Goal: Task Accomplishment & Management: Complete application form

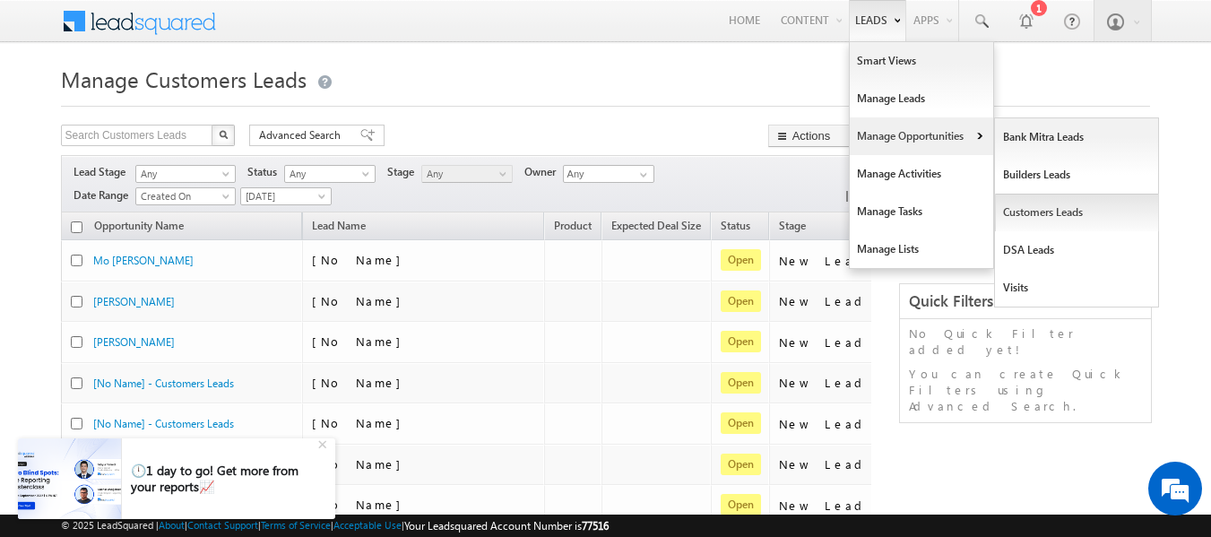
click at [1045, 219] on link "Customers Leads" at bounding box center [1077, 213] width 164 height 38
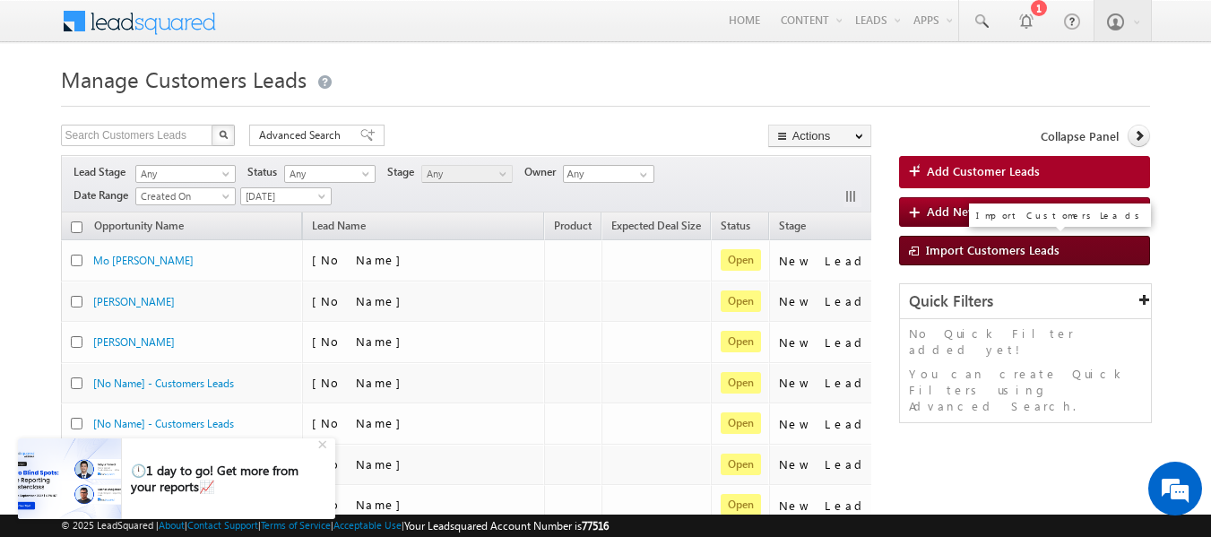
click at [926, 249] on span "Import Customers Leads" at bounding box center [993, 249] width 134 height 15
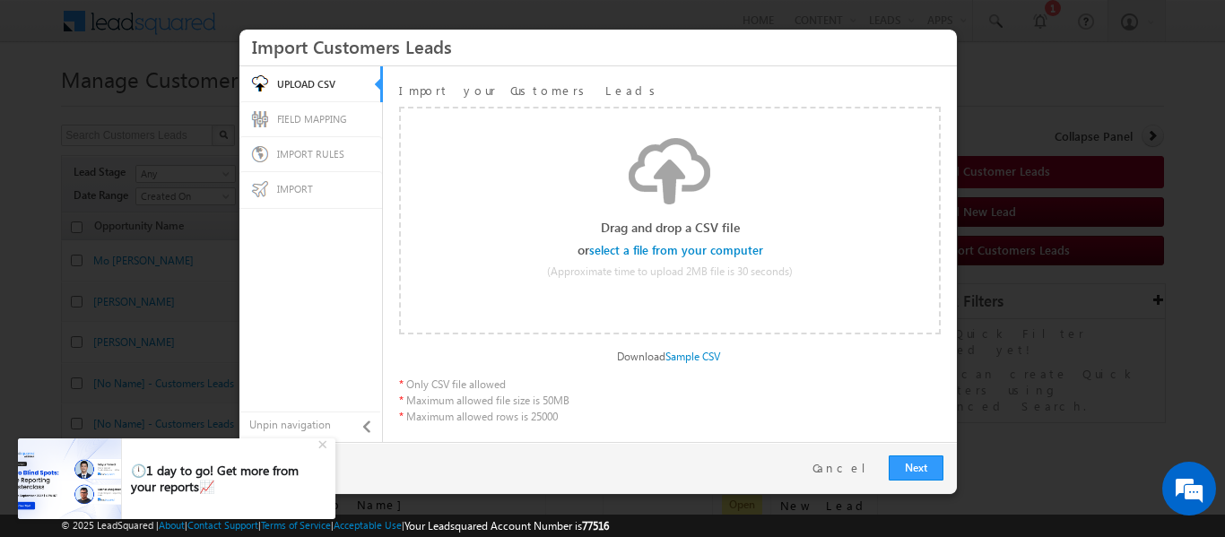
click at [723, 247] on input "file" at bounding box center [677, 250] width 170 height 13
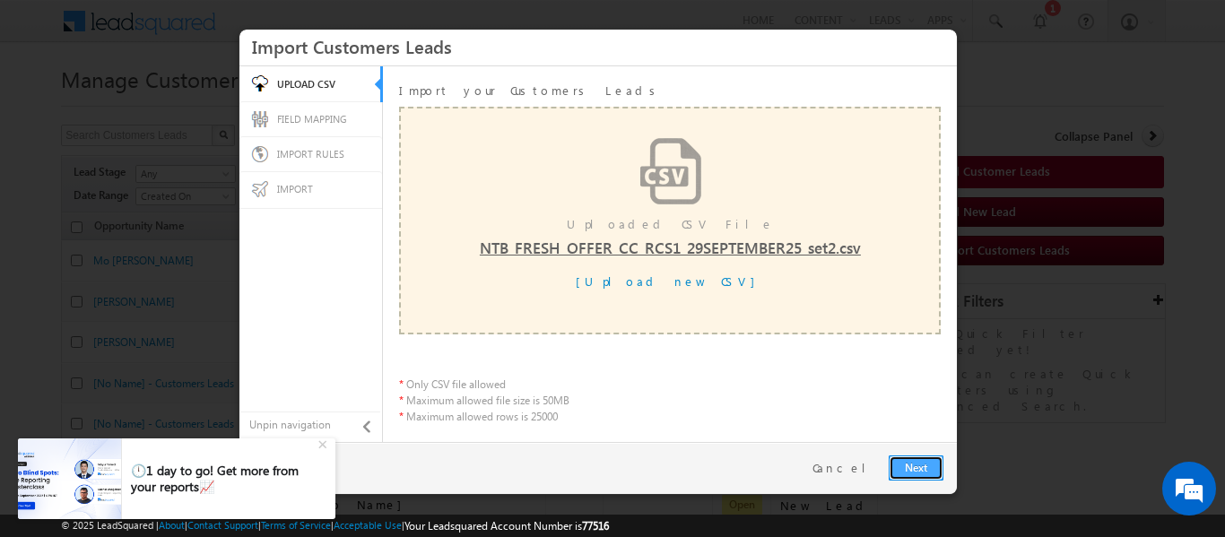
click at [914, 469] on link "Next" at bounding box center [915, 467] width 55 height 25
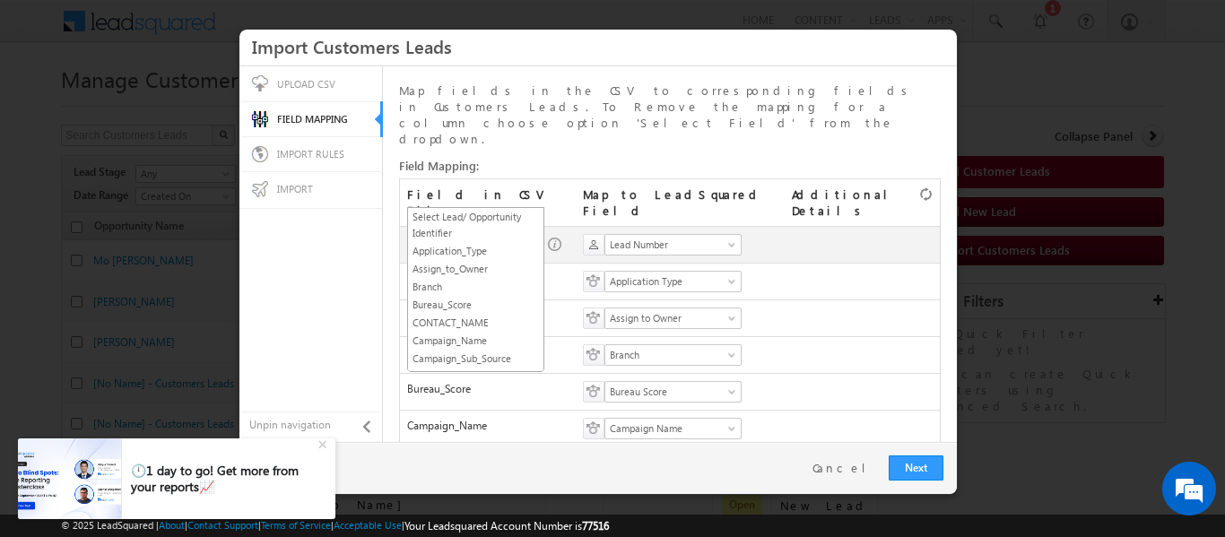
scroll to position [280, 0]
click at [527, 237] on span "SGRL_Lead_ID" at bounding box center [470, 245] width 124 height 16
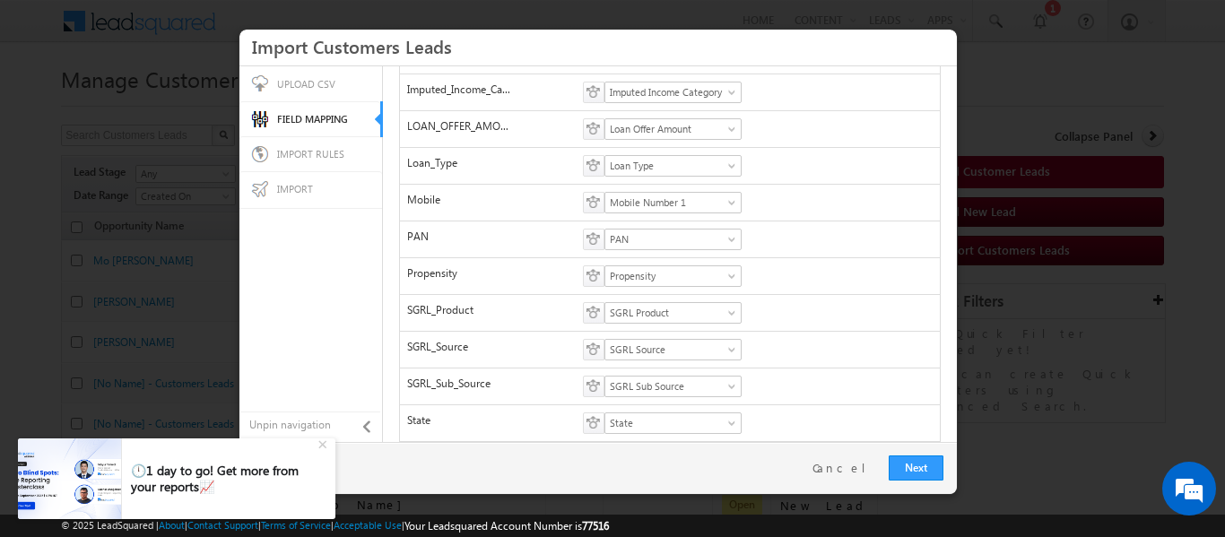
scroll to position [0, 0]
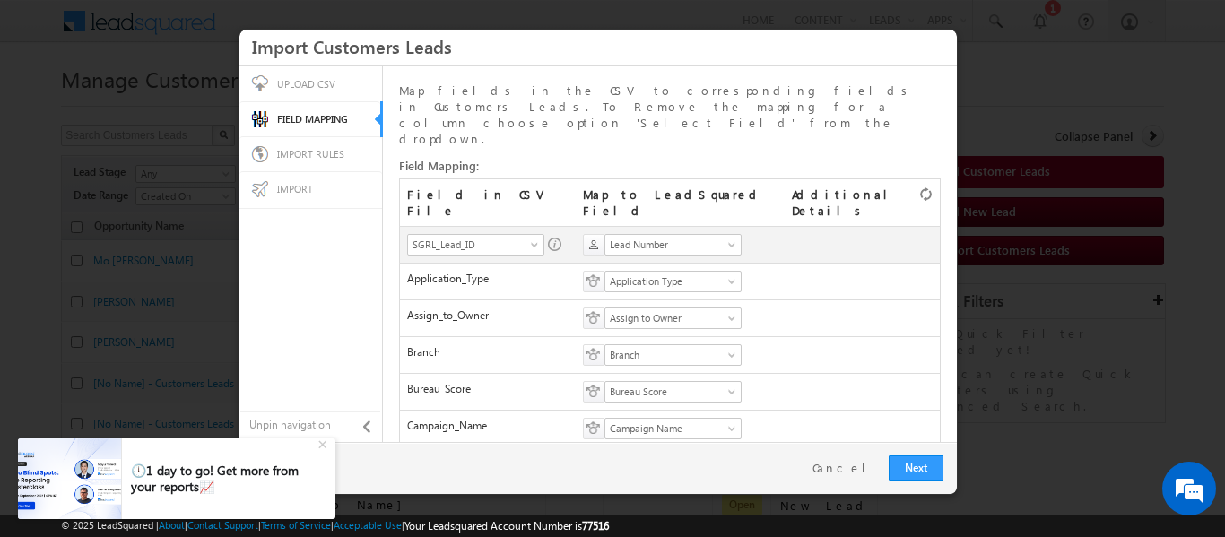
click at [554, 238] on link at bounding box center [556, 279] width 16 height 82
click at [639, 237] on span "Lead Number" at bounding box center [667, 245] width 124 height 16
click at [549, 238] on link at bounding box center [556, 279] width 16 height 82
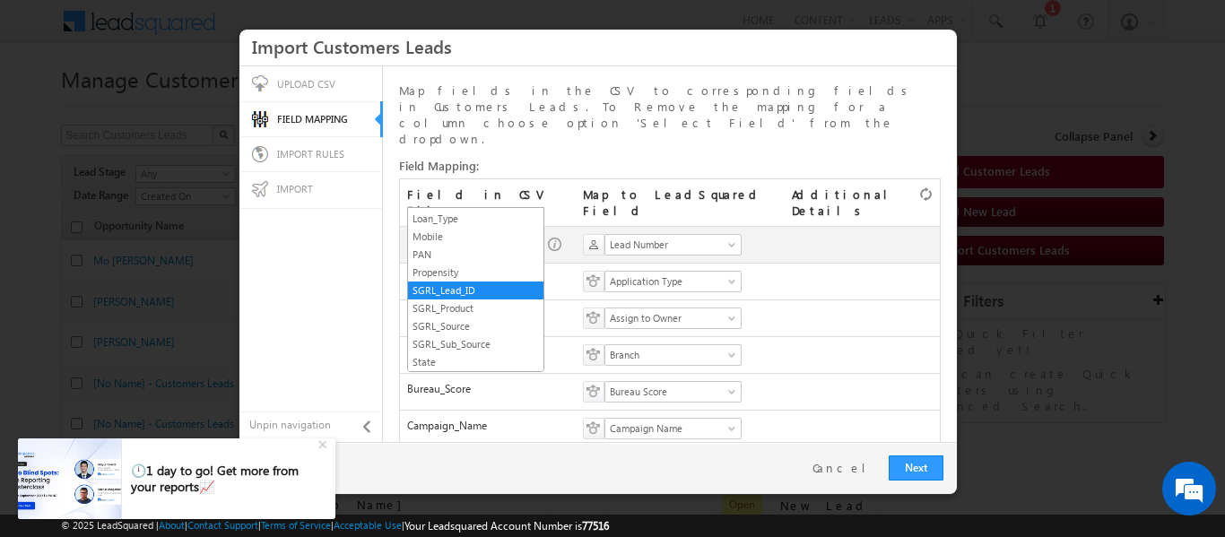
click at [536, 241] on span at bounding box center [536, 248] width 14 height 14
click at [485, 236] on link "Mobile" at bounding box center [475, 237] width 135 height 16
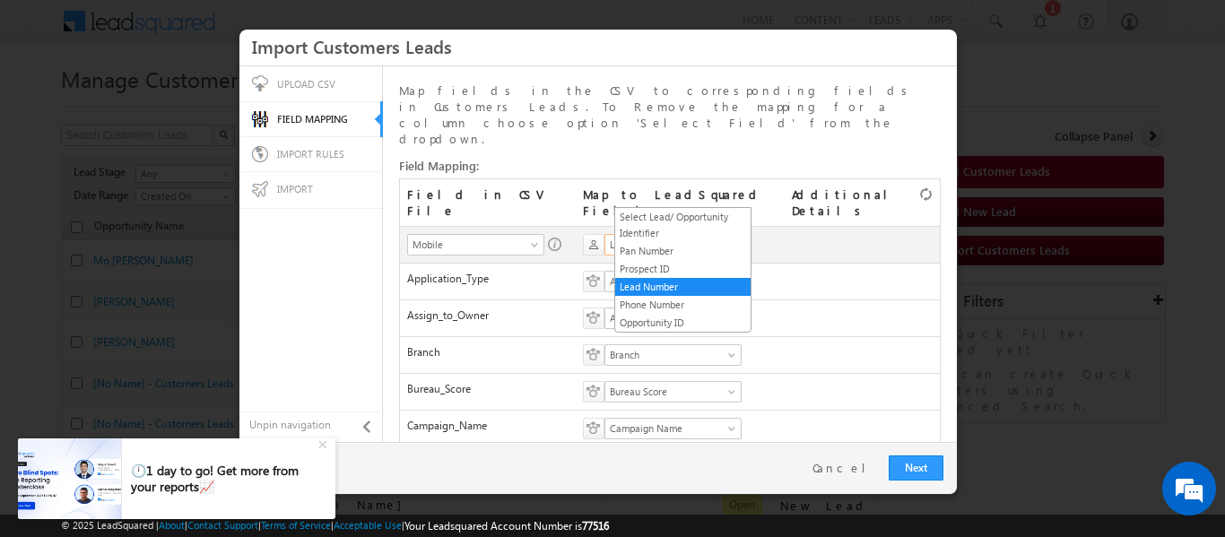
click at [729, 237] on span "Lead Number" at bounding box center [667, 245] width 124 height 16
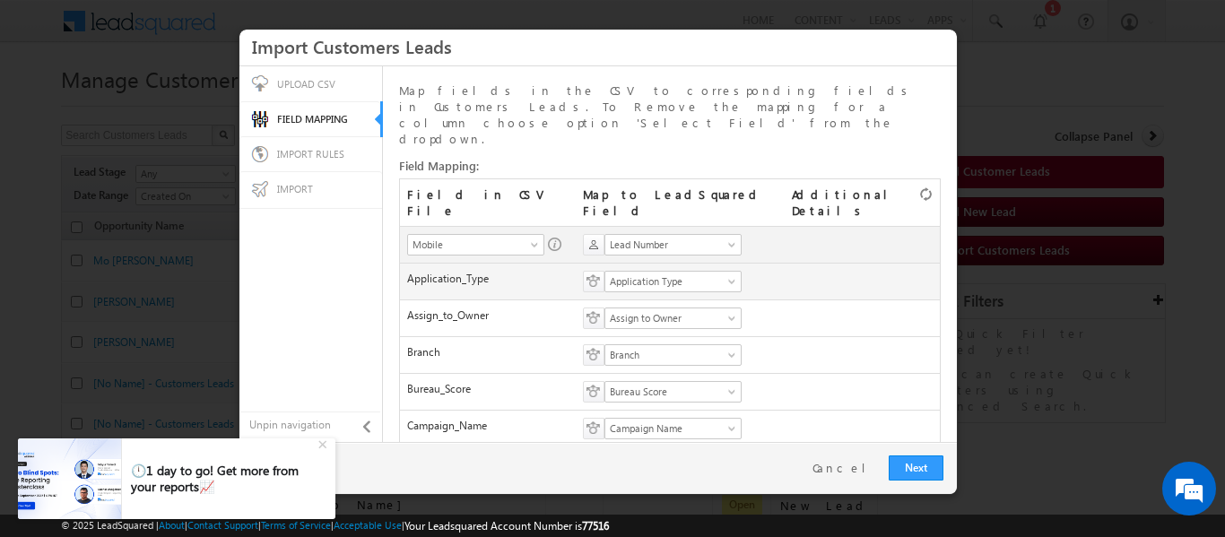
click at [825, 263] on td "Select Date Format mm/dd/yy mm/dd/yyyy dd/mm/yy dd/mm/yyyy Select Date Format S…" at bounding box center [862, 281] width 156 height 37
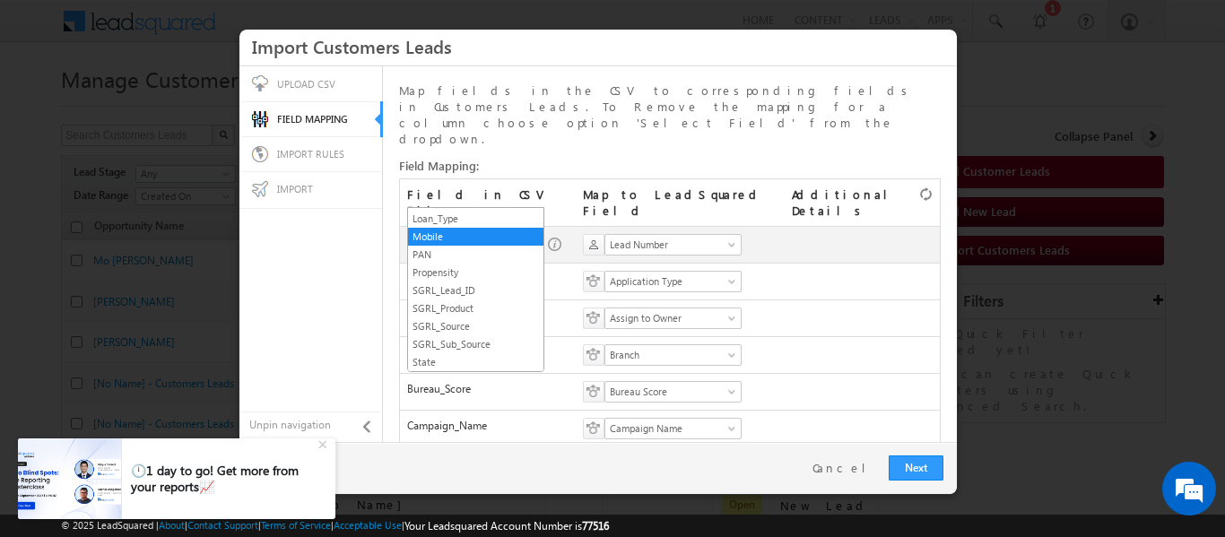
click at [535, 241] on span at bounding box center [536, 248] width 14 height 14
click at [472, 291] on link "SGRL_Lead_ID" at bounding box center [475, 290] width 135 height 16
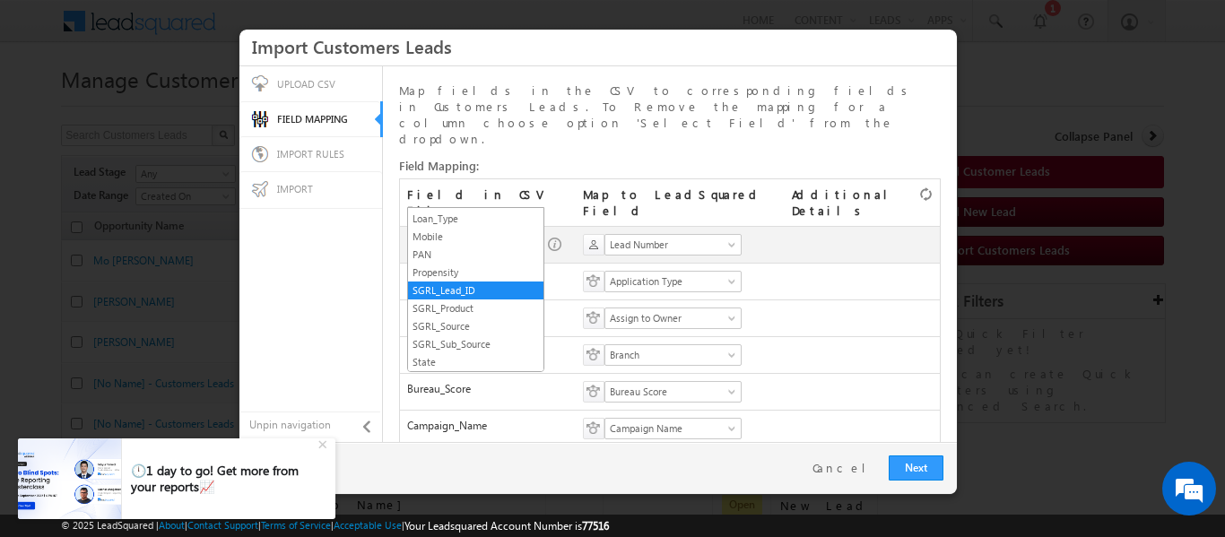
click at [512, 237] on span "SGRL_Lead_ID" at bounding box center [470, 245] width 124 height 16
click at [451, 232] on link "Mobile" at bounding box center [475, 237] width 135 height 16
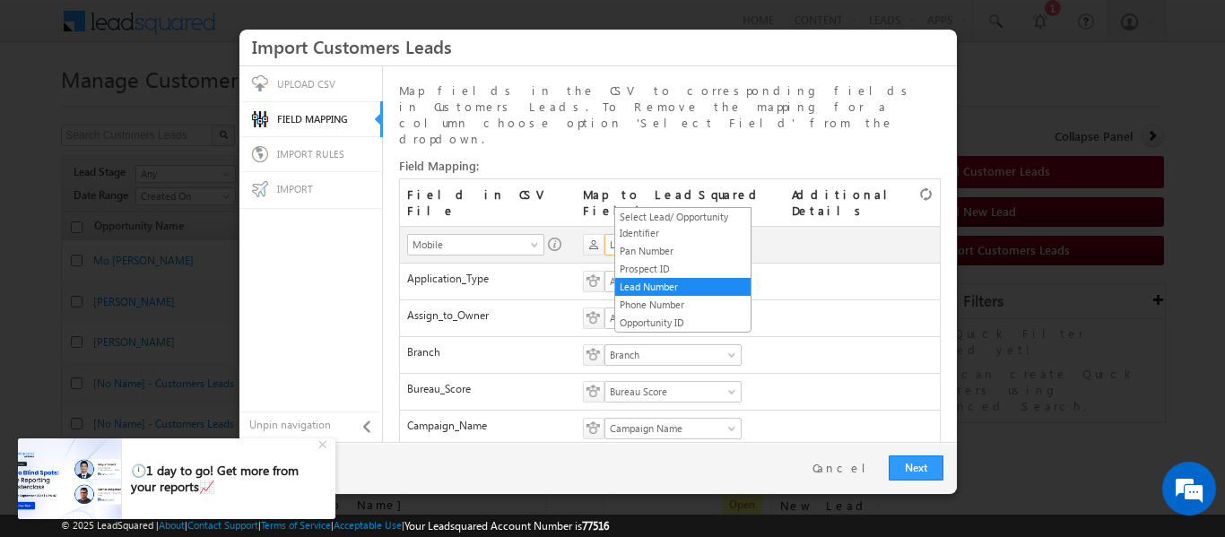
click at [622, 237] on span "Lead Number" at bounding box center [667, 245] width 124 height 16
click at [631, 303] on link "Phone Number" at bounding box center [682, 305] width 135 height 16
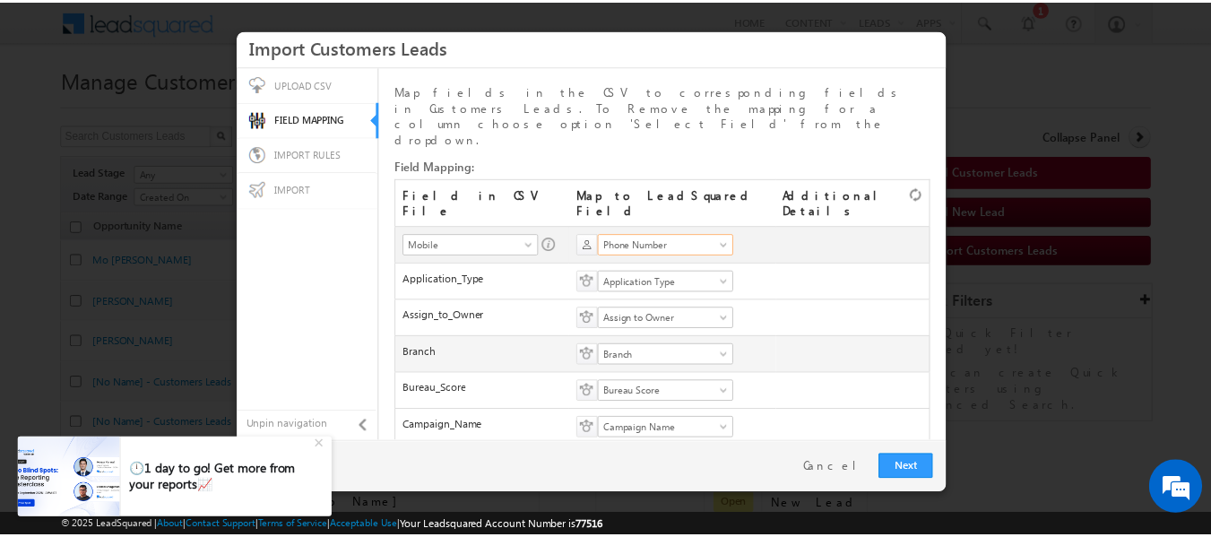
scroll to position [557, 0]
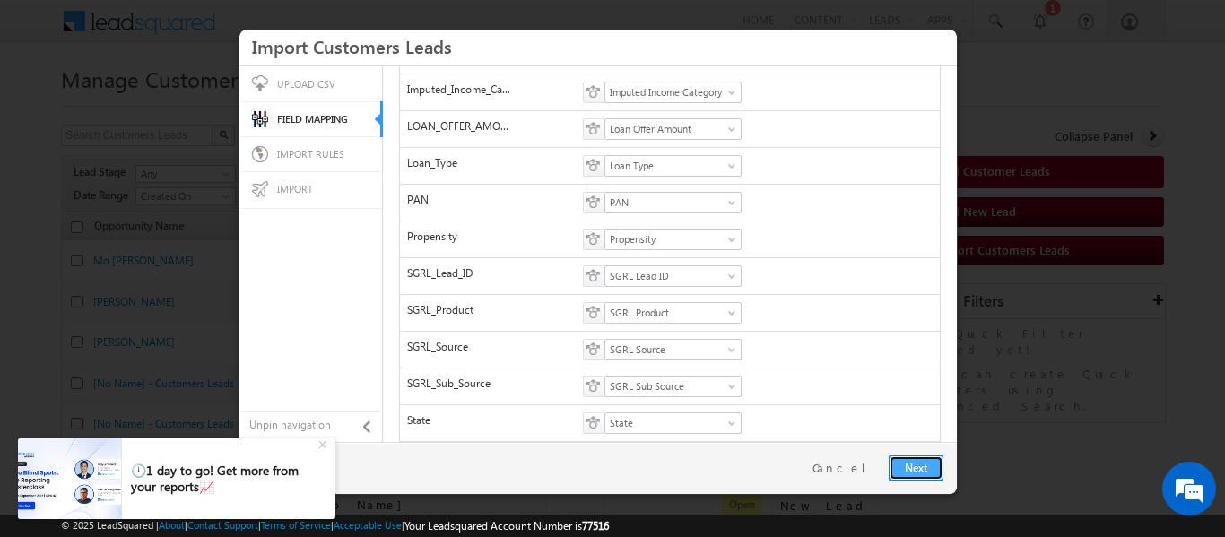
click at [912, 469] on link "Next" at bounding box center [915, 467] width 55 height 25
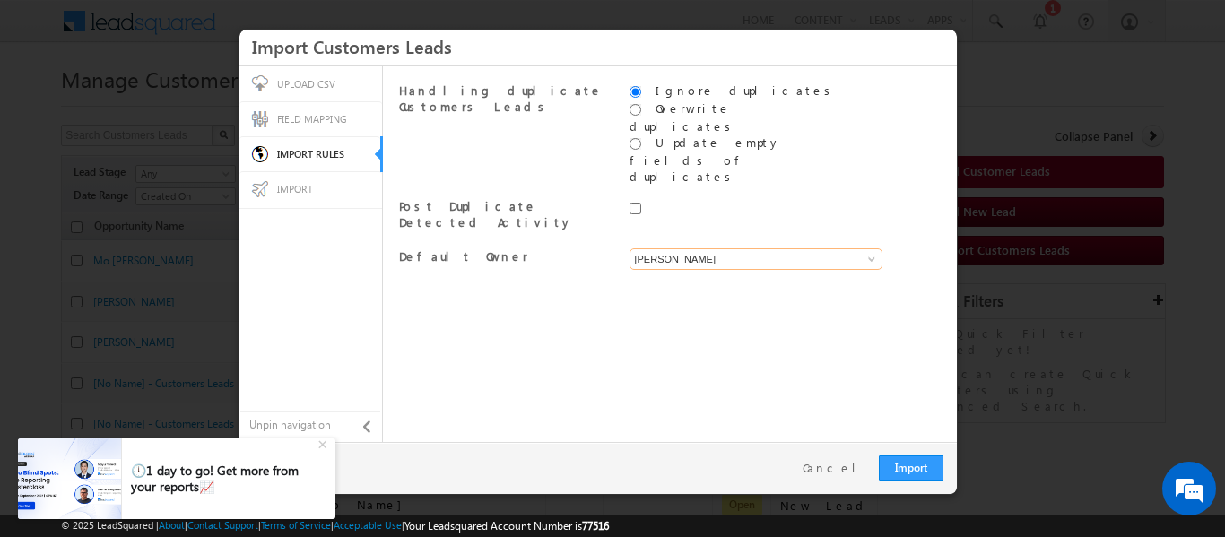
click at [681, 248] on input "[PERSON_NAME]" at bounding box center [755, 259] width 253 height 22
click at [681, 248] on input at bounding box center [755, 259] width 253 height 22
click at [669, 270] on link "System" at bounding box center [756, 280] width 254 height 21
type input "System"
click at [925, 470] on link "Import" at bounding box center [911, 467] width 65 height 25
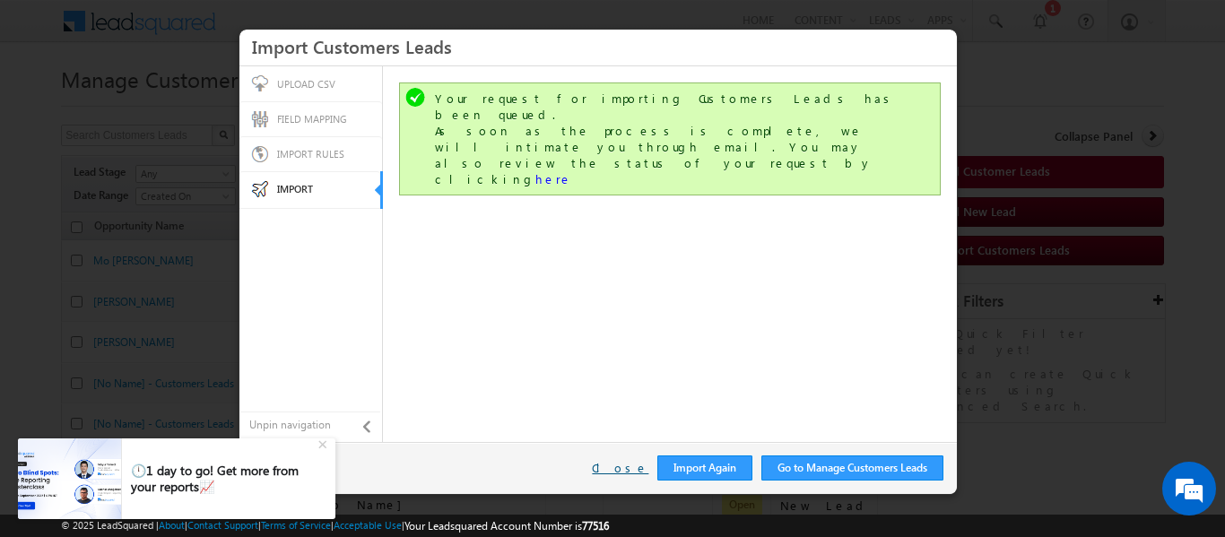
click at [618, 471] on link "Close" at bounding box center [620, 468] width 56 height 16
